Goal: Navigation & Orientation: Find specific page/section

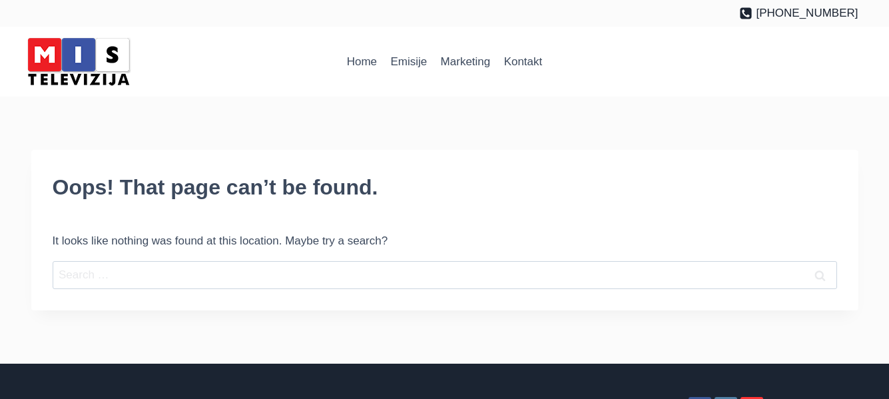
click at [71, 47] on img at bounding box center [78, 61] width 113 height 57
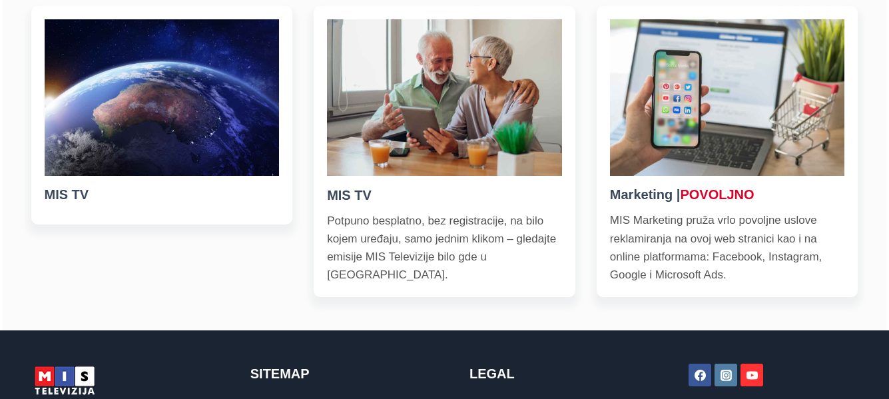
scroll to position [466, 0]
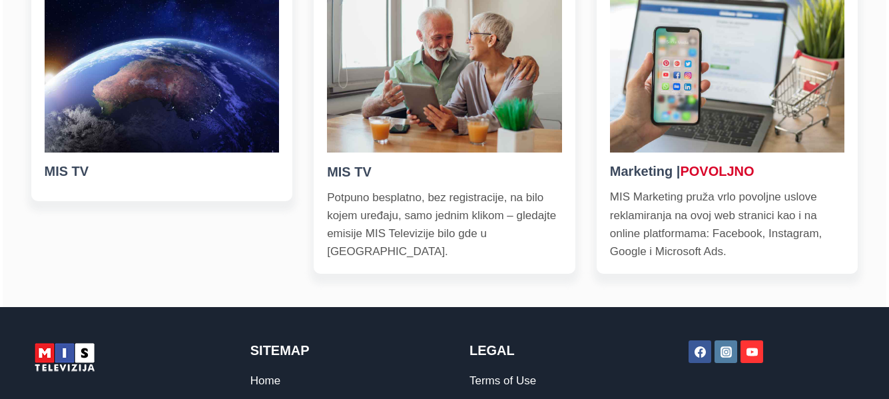
click at [437, 96] on img at bounding box center [444, 74] width 235 height 156
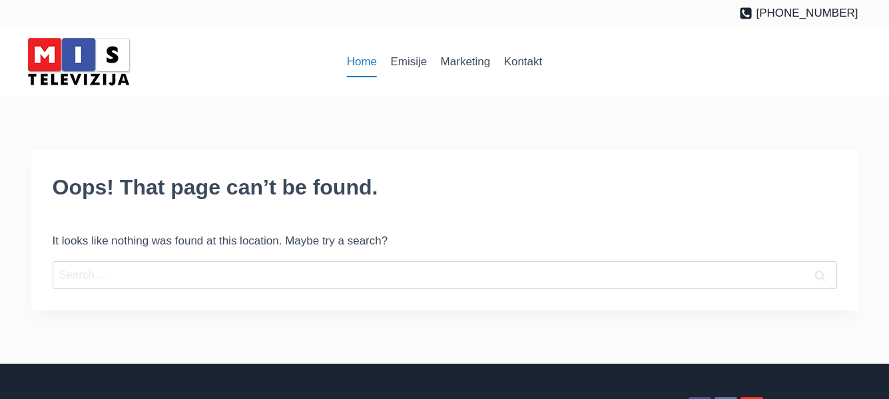
click at [362, 59] on link "Home" at bounding box center [362, 62] width 44 height 32
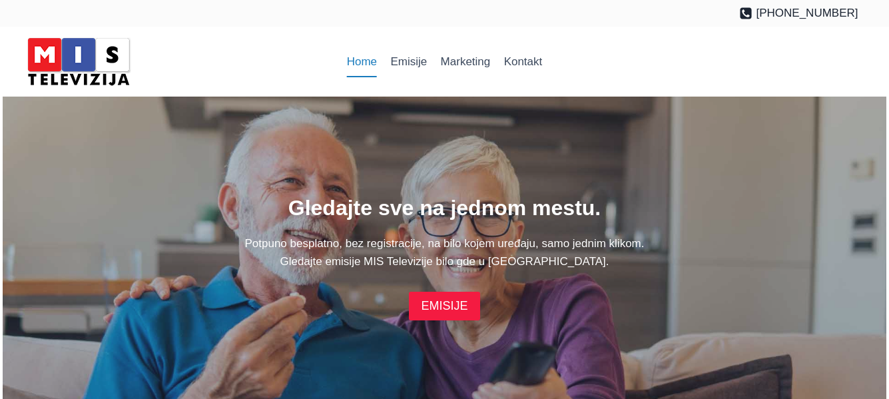
click at [440, 298] on link "EMISIJE" at bounding box center [444, 306] width 71 height 29
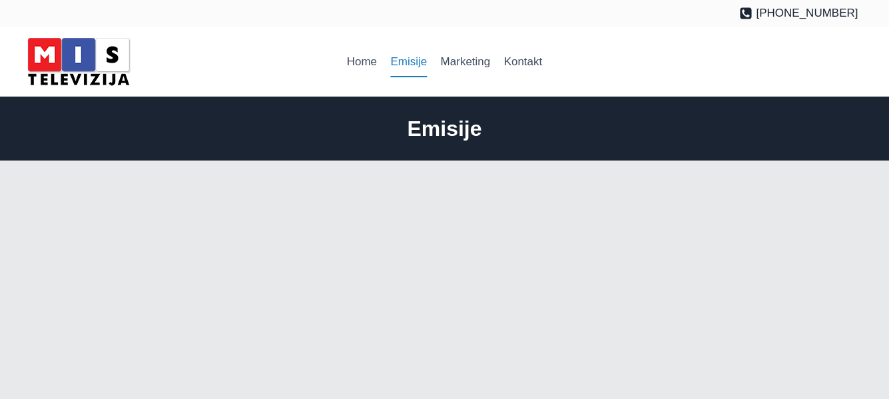
click at [85, 36] on img at bounding box center [78, 61] width 113 height 57
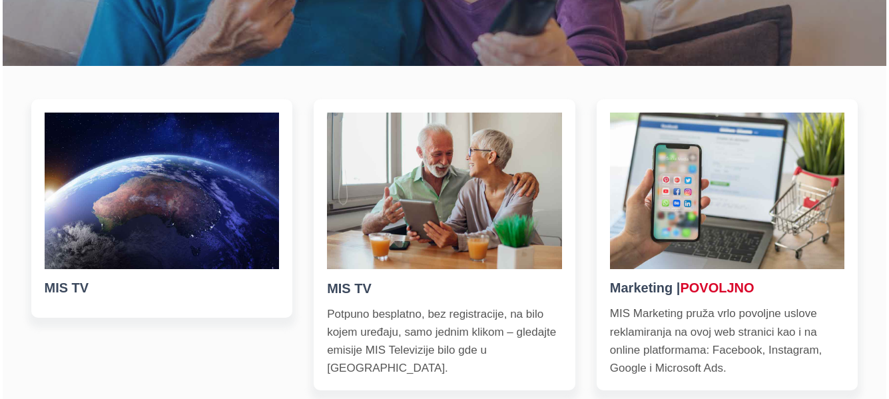
scroll to position [379, 0]
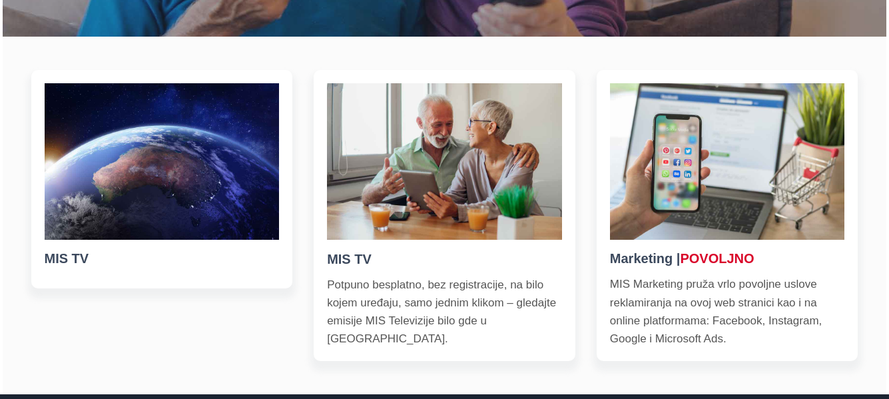
click at [471, 180] on img at bounding box center [444, 161] width 235 height 156
